Goal: Task Accomplishment & Management: Use online tool/utility

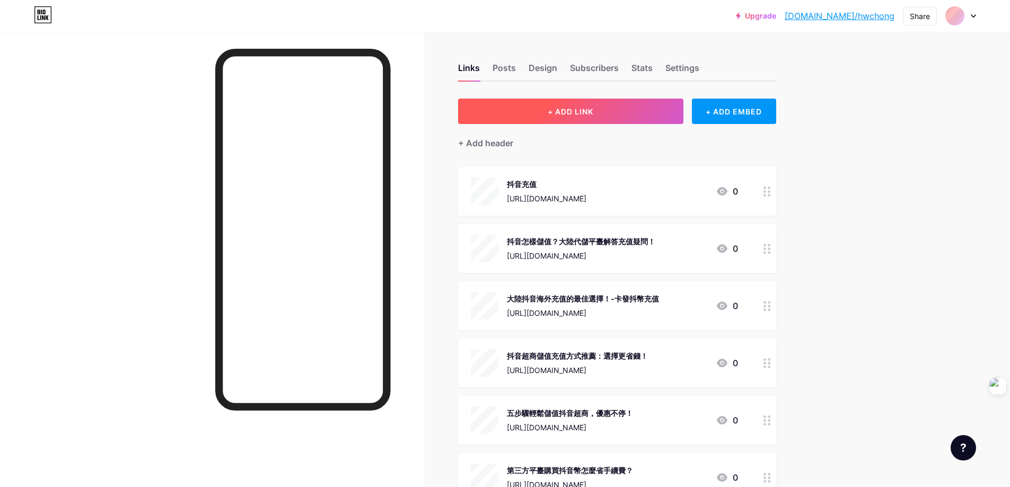
click at [593, 116] on span "+ ADD LINK" at bounding box center [571, 111] width 46 height 9
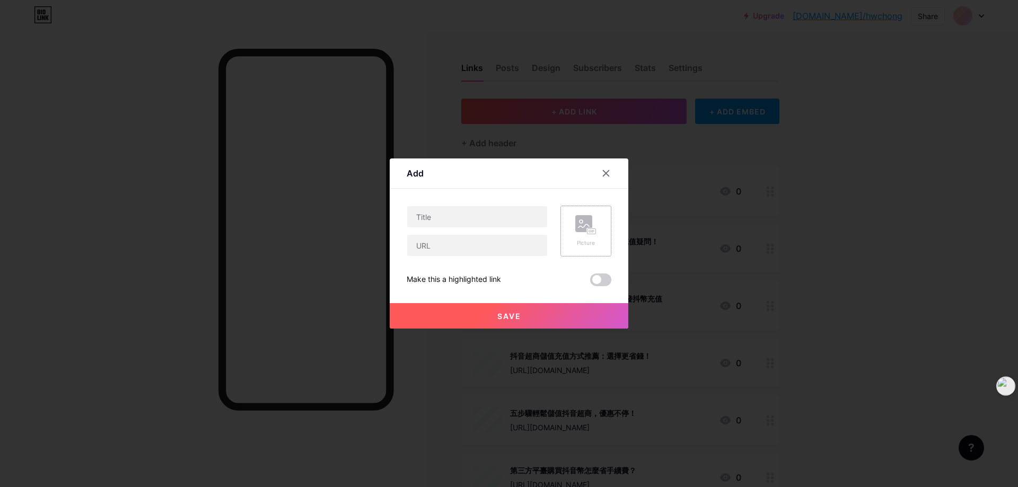
click at [584, 217] on rect at bounding box center [583, 223] width 17 height 17
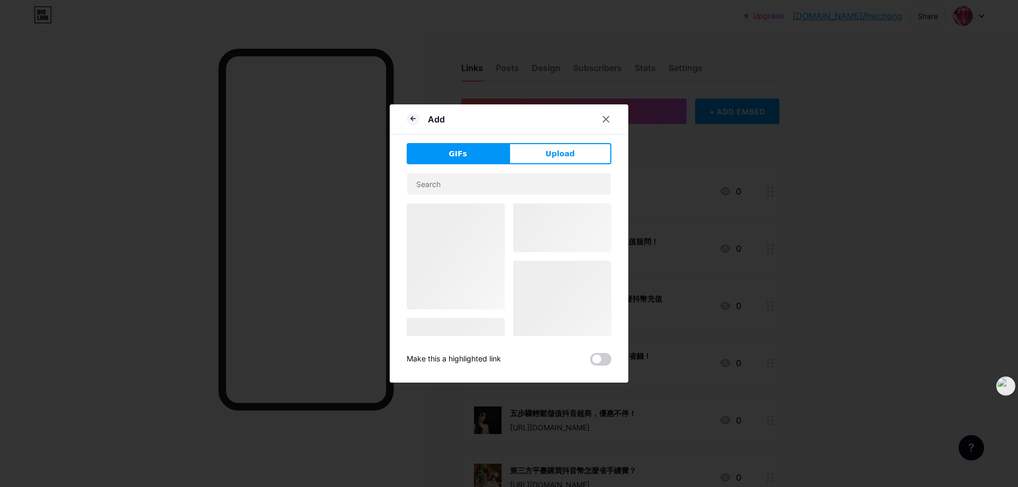
click at [482, 263] on div at bounding box center [456, 257] width 98 height 106
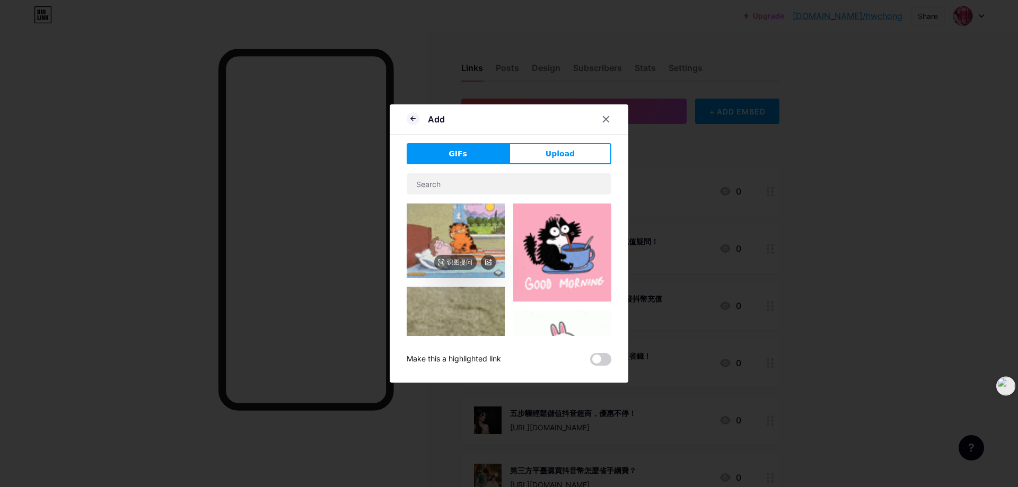
click at [456, 249] on img at bounding box center [456, 241] width 98 height 75
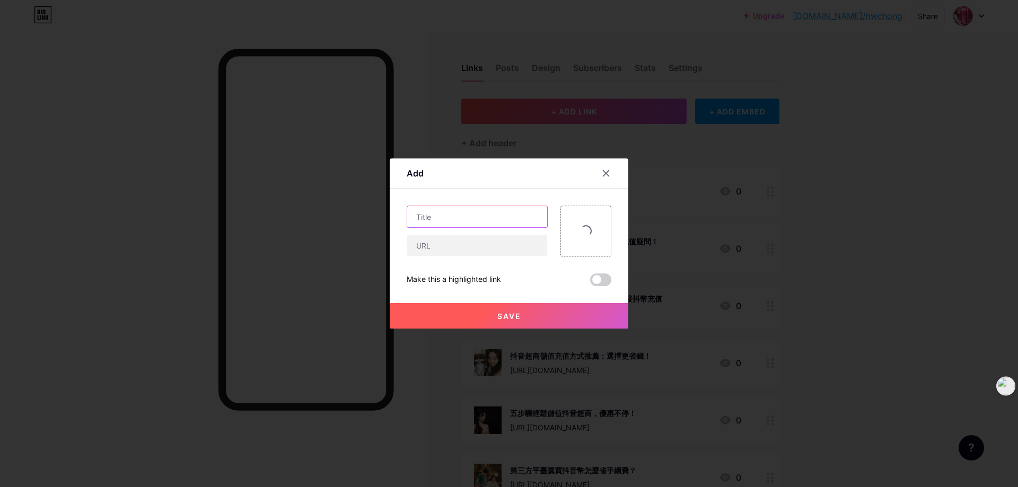
click at [461, 209] on input "text" at bounding box center [477, 216] width 140 height 21
paste input "momi怎么充值台灣教學｜超商、信用卡、街口、USDT流程圖解"
drag, startPoint x: 487, startPoint y: 217, endPoint x: 510, endPoint y: 218, distance: 22.8
click at [510, 218] on input "momi怎么充值台灣教學｜超商、信用卡、街口、USDT流程圖解" at bounding box center [477, 216] width 140 height 21
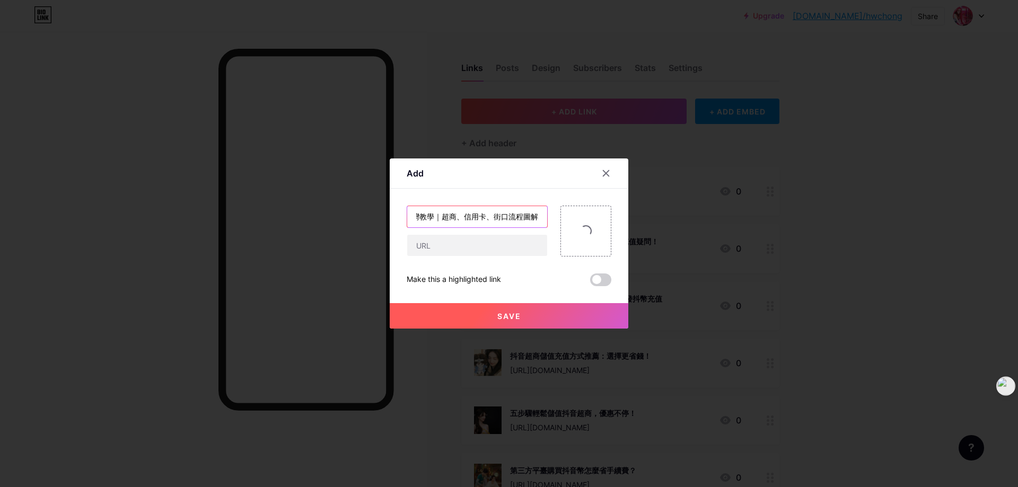
scroll to position [0, 62]
type input "momi怎么充值台灣教學｜超商、信用卡、街口流程圖解"
paste input "[URL][DOMAIN_NAME]"
click at [453, 249] on input "[URL][DOMAIN_NAME]" at bounding box center [477, 245] width 140 height 21
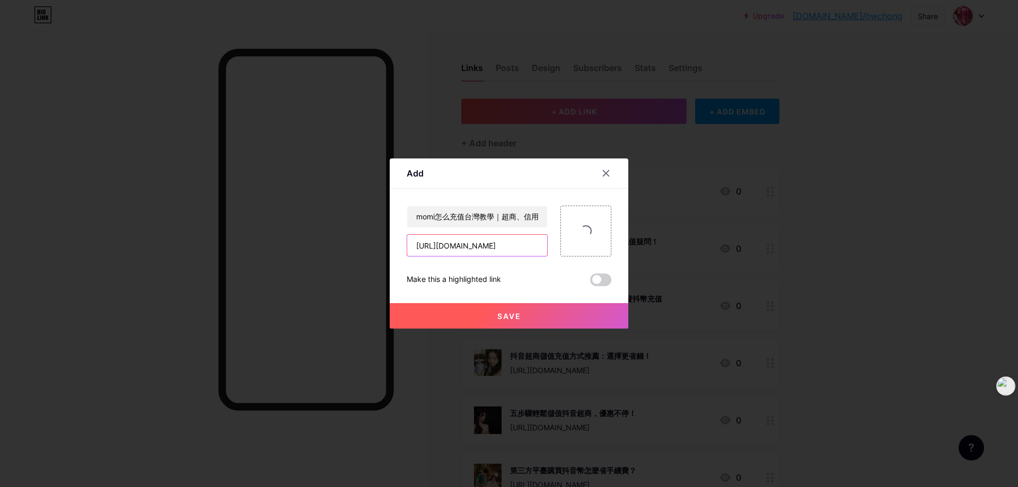
scroll to position [0, 187]
type input "[URL][DOMAIN_NAME]"
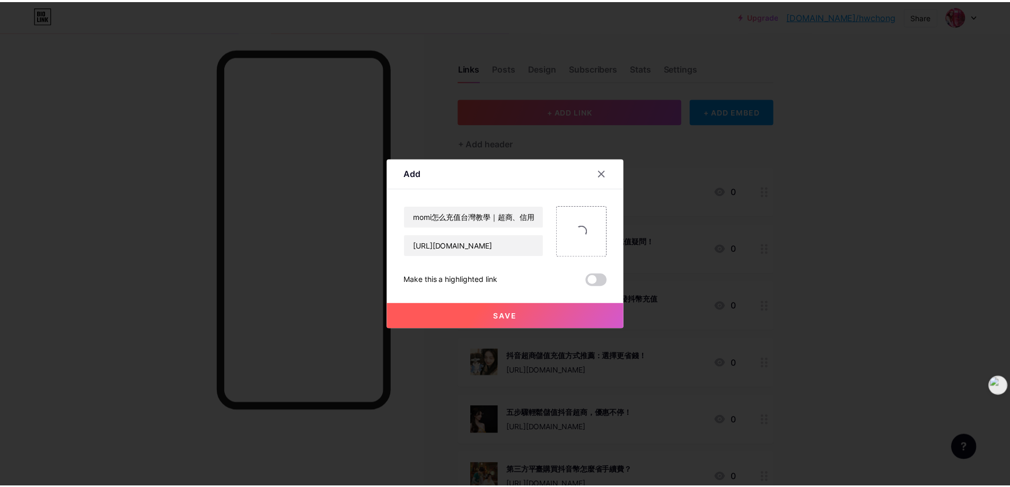
scroll to position [0, 0]
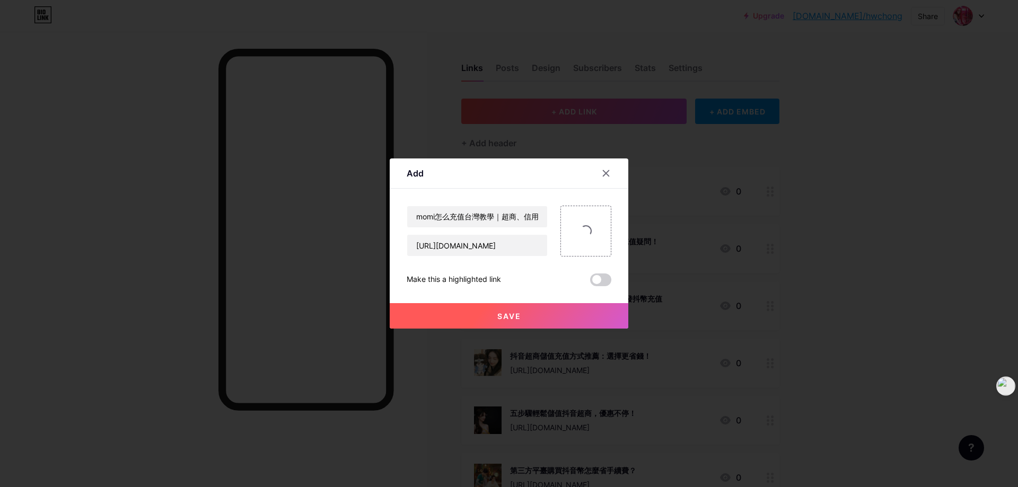
click at [493, 318] on button "Save" at bounding box center [509, 315] width 239 height 25
